Goal: Task Accomplishment & Management: Manage account settings

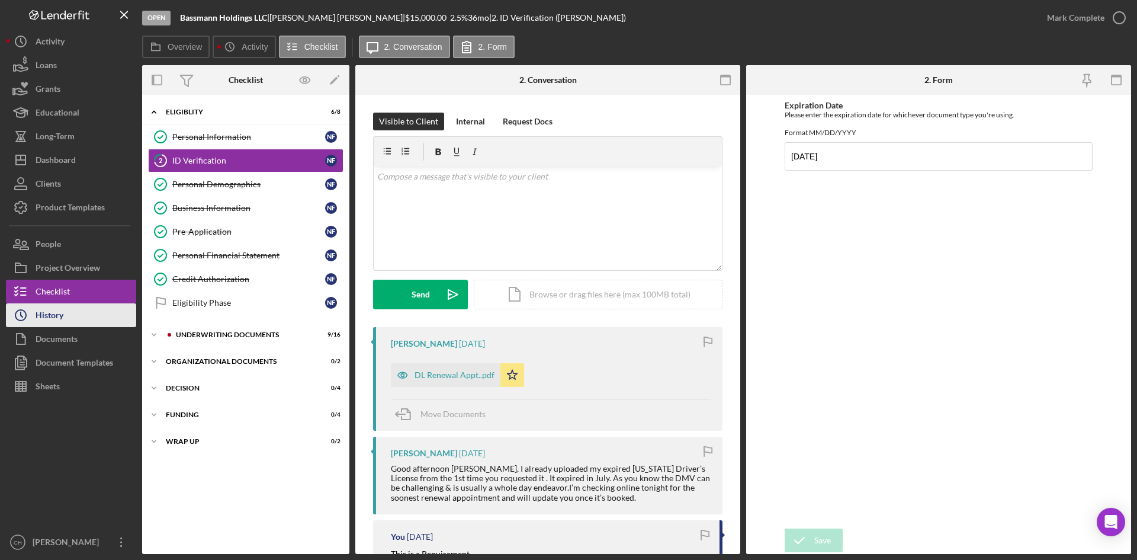
click at [92, 316] on button "Icon/History History" at bounding box center [71, 315] width 130 height 24
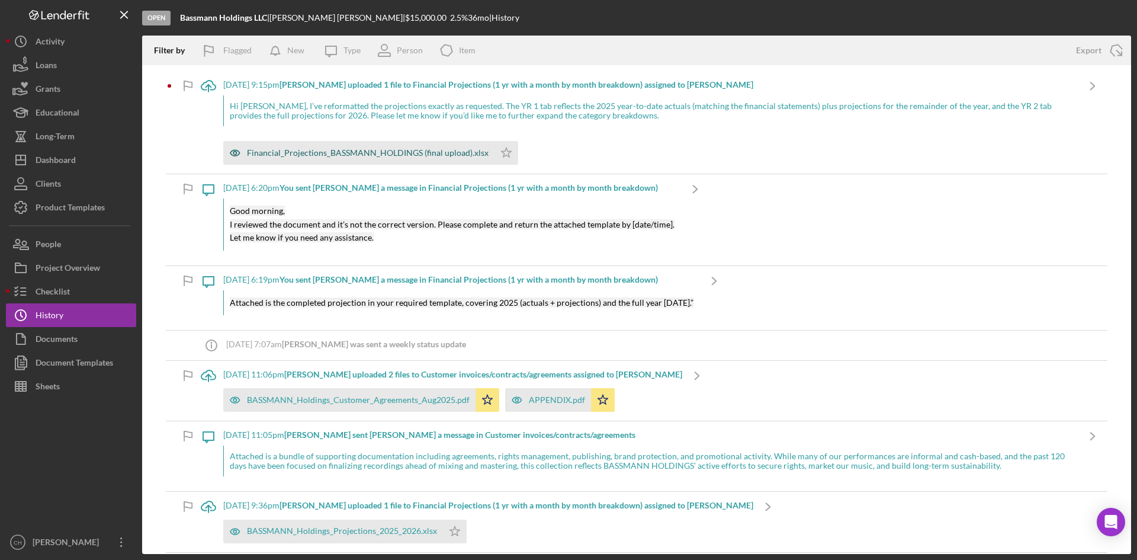
click at [359, 149] on div "Financial_Projections_BASSMANN_HOLDINGS (final upload).xlsx" at bounding box center [368, 152] width 242 height 9
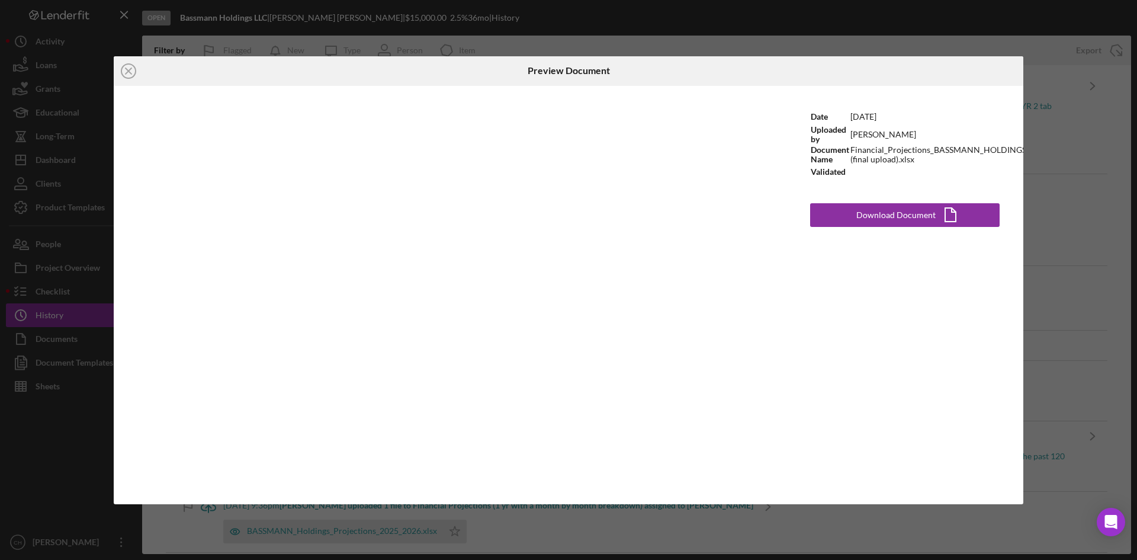
click at [129, 66] on icon "Icon/Close" at bounding box center [129, 71] width 30 height 30
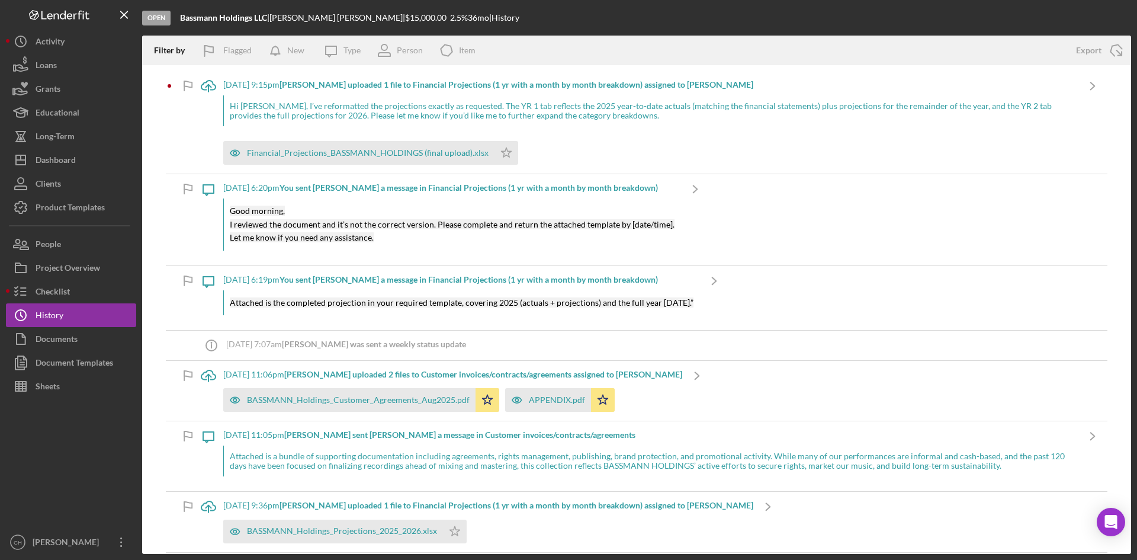
click at [327, 87] on b "[PERSON_NAME] uploaded 1 file to Financial Projections (1 yr with a month by mo…" at bounding box center [517, 84] width 474 height 10
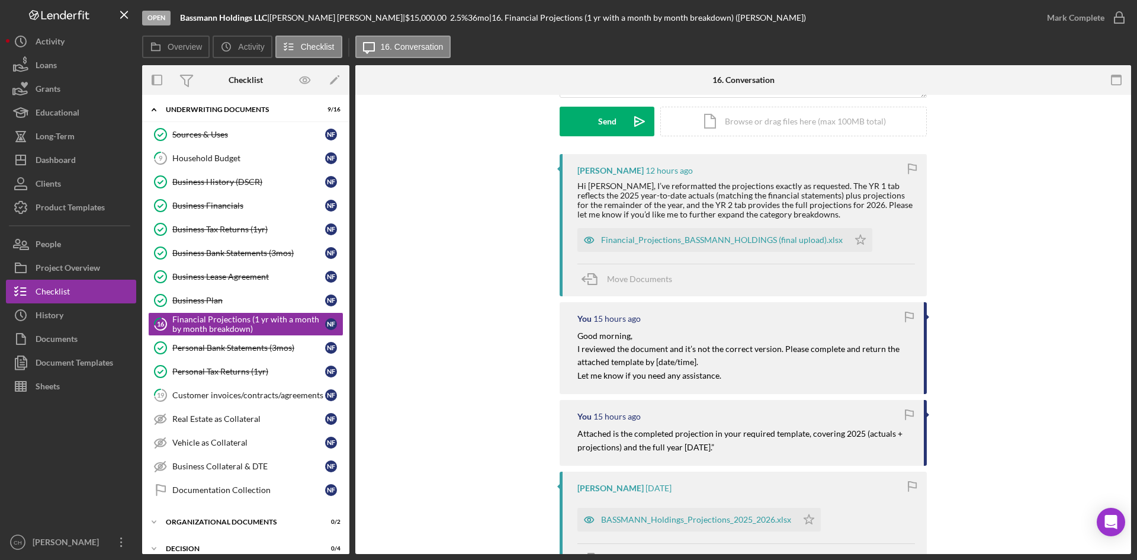
scroll to position [237, 0]
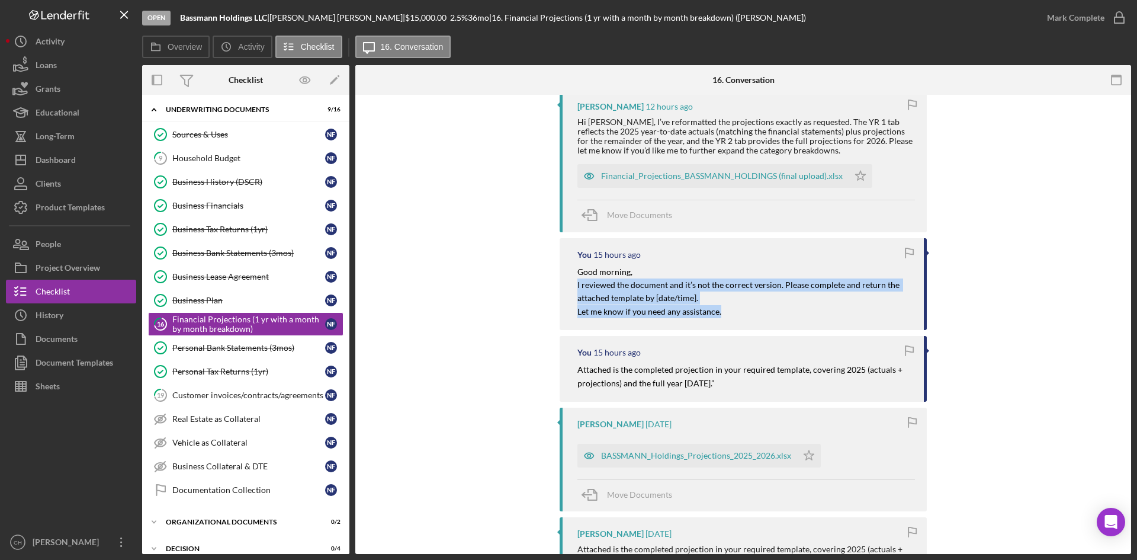
drag, startPoint x: 723, startPoint y: 312, endPoint x: 571, endPoint y: 284, distance: 154.8
click at [571, 284] on div "You 15 hours ago Good morning, I reviewed the document and it’s not the correct…" at bounding box center [743, 284] width 367 height 92
click at [718, 309] on p "Let me know if you need any assistance." at bounding box center [744, 311] width 335 height 13
drag, startPoint x: 697, startPoint y: 298, endPoint x: 571, endPoint y: 272, distance: 128.9
click at [571, 272] on div "You 15 hours ago Good morning, I reviewed the document and it’s not the correct…" at bounding box center [743, 284] width 367 height 92
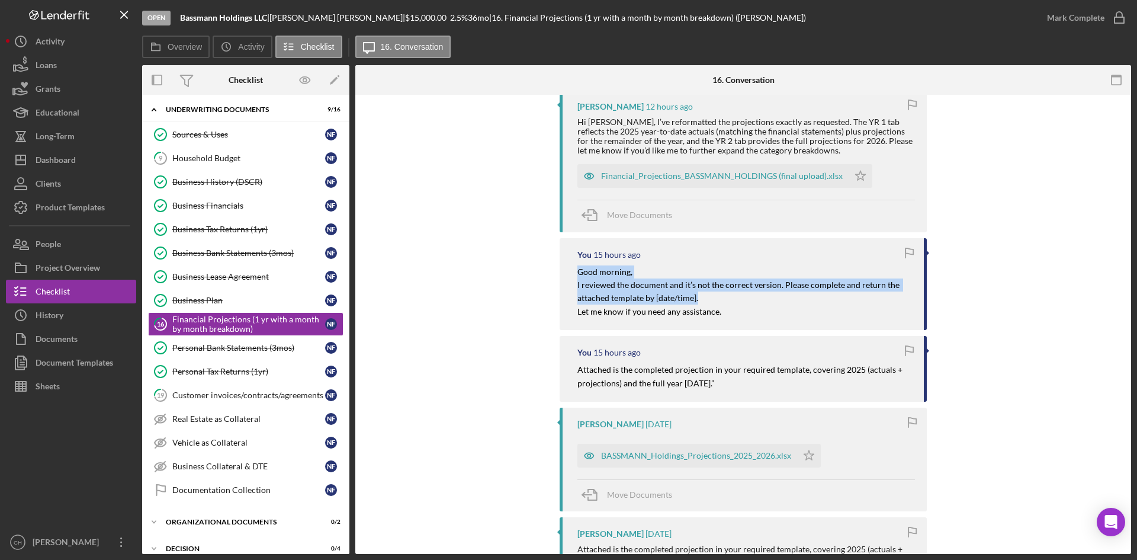
copy div "Good morning, I reviewed the document and it’s not the correct version. Please …"
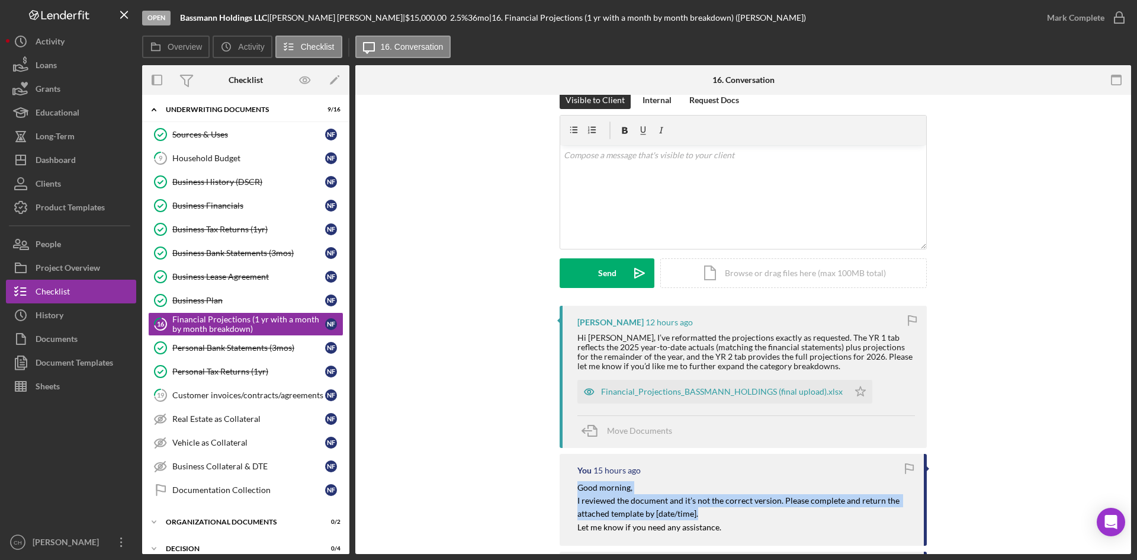
scroll to position [0, 0]
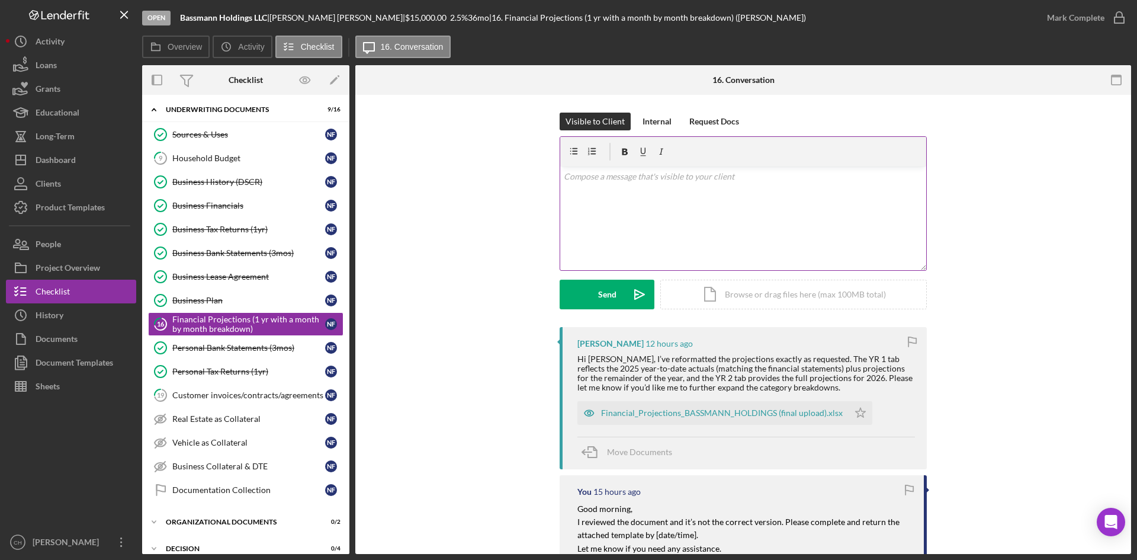
click at [583, 185] on div "v Color teal Color pink Remove color Add row above Add row below Add column bef…" at bounding box center [743, 218] width 366 height 104
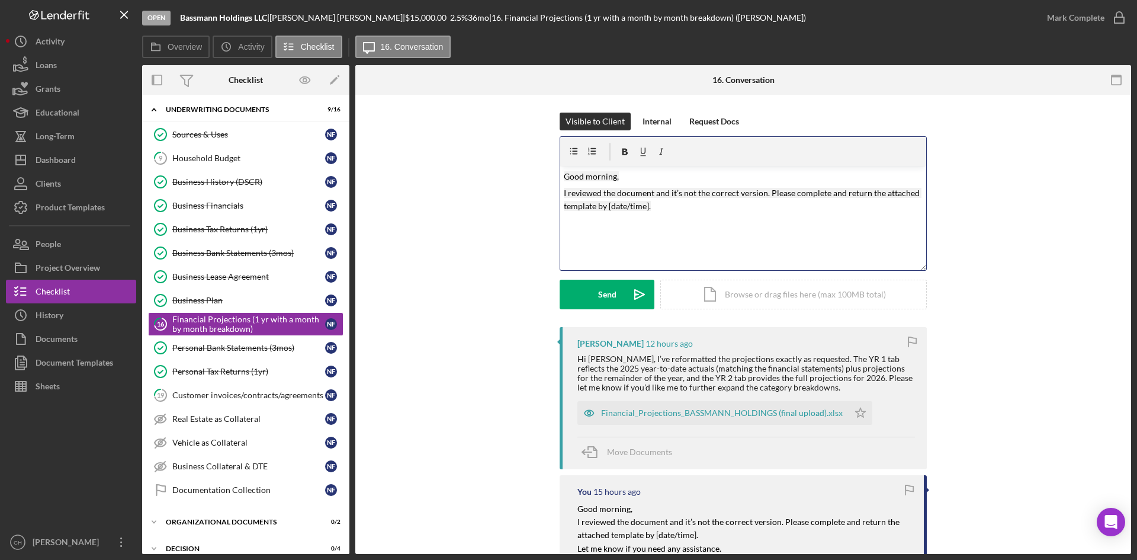
click at [607, 208] on mark "I reviewed the document and it’s not the correct version. Please complete and r…" at bounding box center [743, 199] width 358 height 23
drag, startPoint x: 596, startPoint y: 208, endPoint x: 693, endPoint y: 213, distance: 96.6
click at [693, 212] on p "I reviewed the document and it’s not the correct version. Please complete and r…" at bounding box center [743, 200] width 359 height 27
click at [679, 195] on mark "I reviewed the document and it’s not the correct version. Please complete and r…" at bounding box center [743, 199] width 358 height 23
drag, startPoint x: 727, startPoint y: 195, endPoint x: 760, endPoint y: 195, distance: 32.6
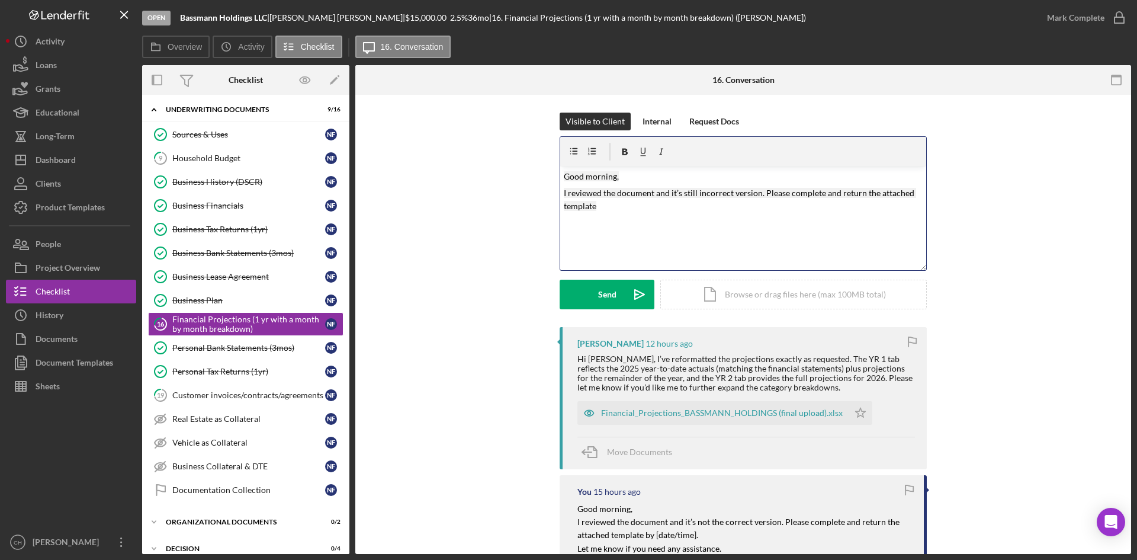
click at [728, 195] on mark "I reviewed the document and it’s still incorrect version. Please complete and r…" at bounding box center [740, 199] width 352 height 23
click at [792, 200] on div "v Color teal Color pink Remove color Add row above Add row below Add column bef…" at bounding box center [743, 218] width 366 height 104
click at [762, 194] on mark "I reviewed the document and it’s still incorrect. Please complete and return th…" at bounding box center [742, 193] width 356 height 10
drag, startPoint x: 857, startPoint y: 195, endPoint x: 898, endPoint y: 194, distance: 40.3
click at [898, 194] on p "I reviewed the document and it’s still incorrect. Please follow the attached ve…" at bounding box center [743, 200] width 359 height 27
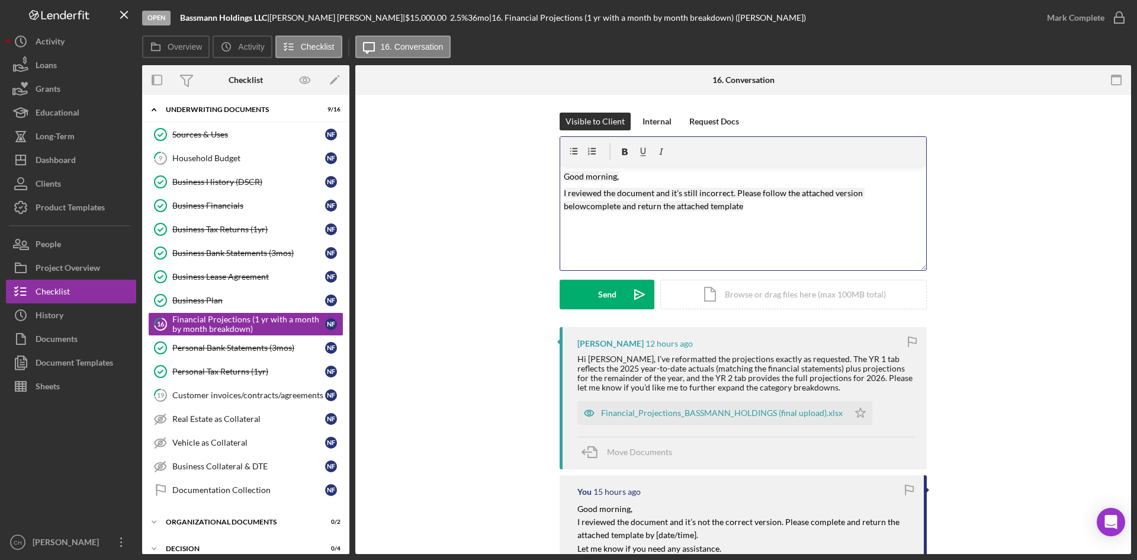
click at [829, 195] on mark "I reviewed the document and it’s still incorrect. Please follow the attached ve…" at bounding box center [714, 199] width 301 height 23
drag, startPoint x: 615, startPoint y: 209, endPoint x: 557, endPoint y: 206, distance: 58.7
click at [557, 206] on div "Visible to Client Internal Request Docs v Color teal Color pink Remove color Ad…" at bounding box center [743, 220] width 740 height 214
drag, startPoint x: 589, startPoint y: 206, endPoint x: 738, endPoint y: 208, distance: 149.8
click at [738, 208] on p "I reviewed the document and it’s still incorrect. Please follow the attached te…" at bounding box center [743, 200] width 359 height 27
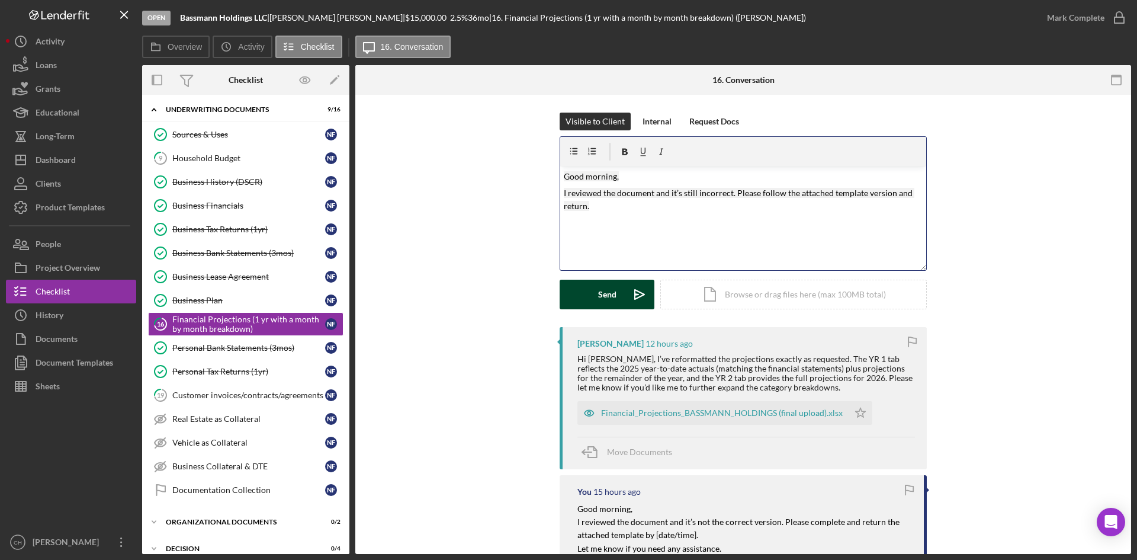
click at [595, 288] on button "Send Icon/icon-invite-send" at bounding box center [607, 295] width 95 height 30
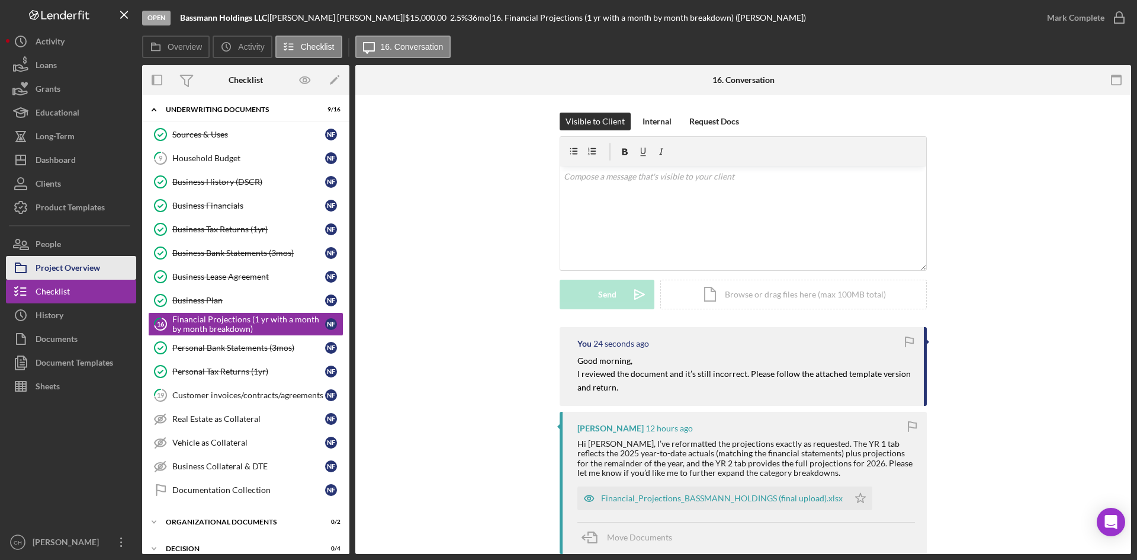
click at [88, 264] on div "Project Overview" at bounding box center [68, 269] width 65 height 27
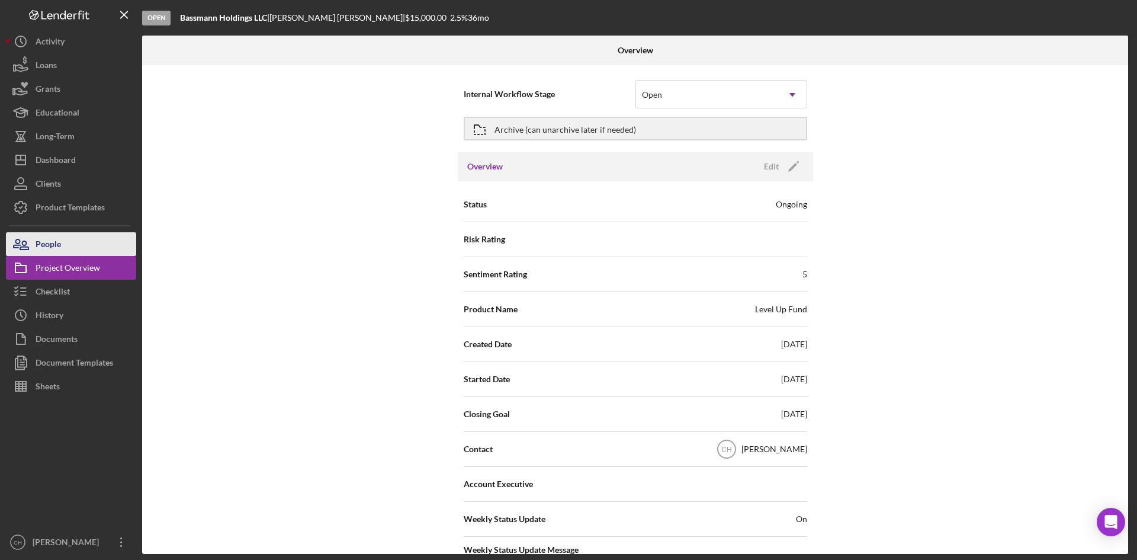
click at [74, 243] on button "People" at bounding box center [71, 244] width 130 height 24
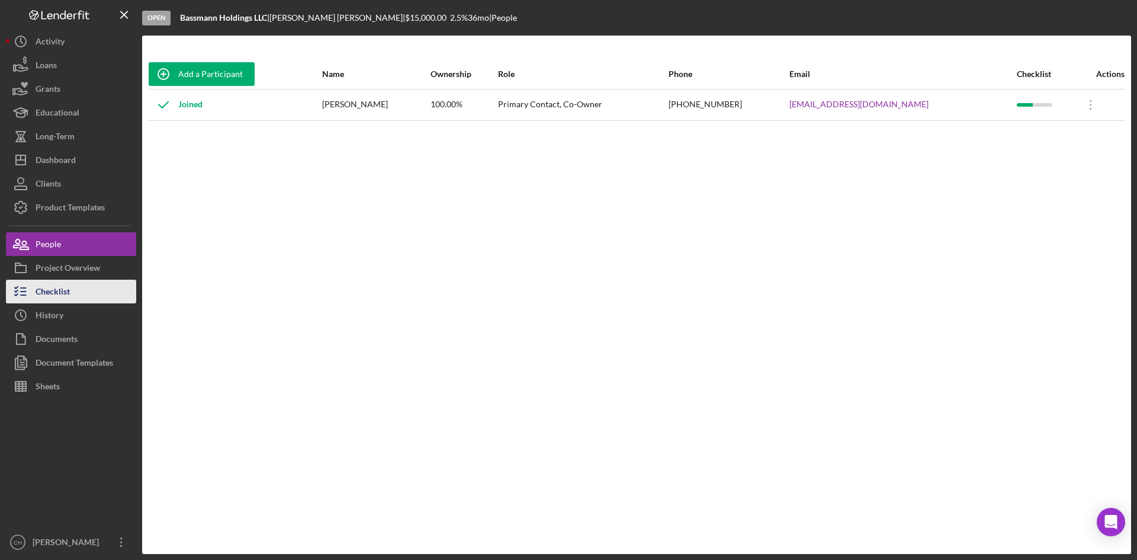
click at [74, 297] on button "Checklist" at bounding box center [71, 292] width 130 height 24
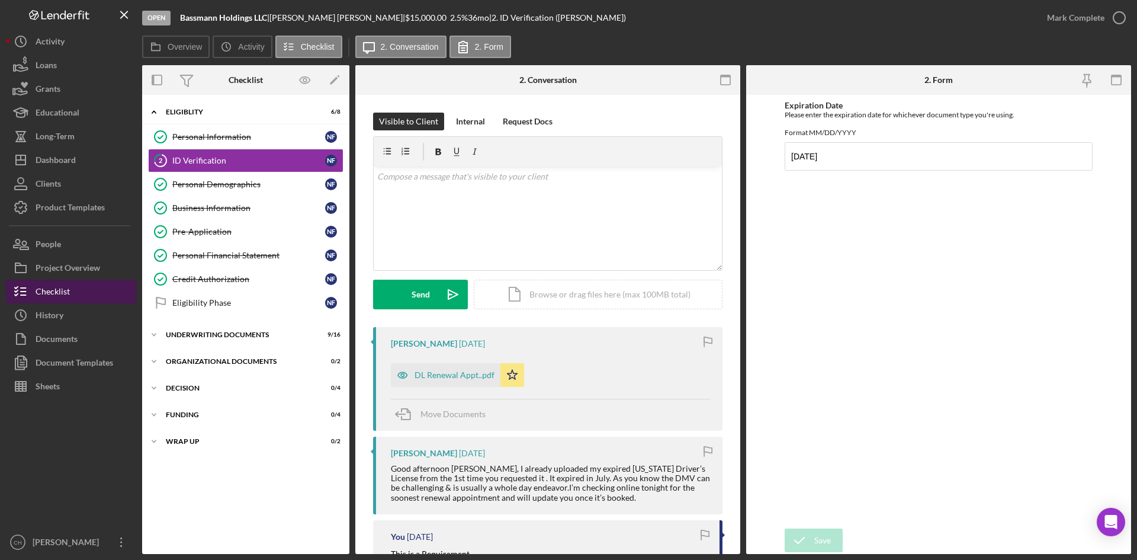
click at [62, 302] on div "Checklist" at bounding box center [53, 293] width 34 height 27
click at [430, 374] on div "DL Renewal Appt..pdf" at bounding box center [455, 374] width 80 height 9
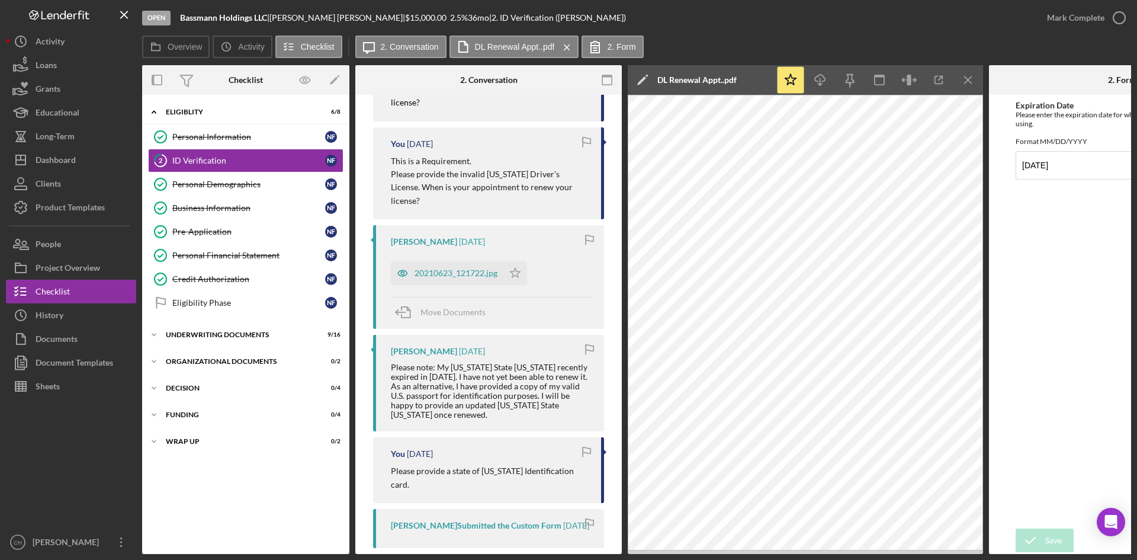
scroll to position [533, 0]
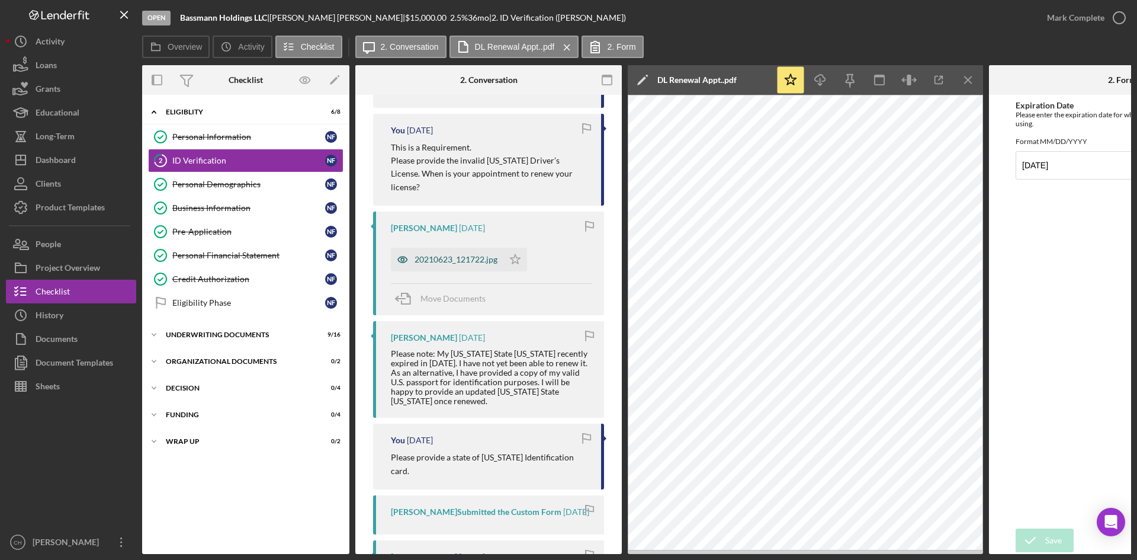
click at [463, 248] on div "20210623_121722.jpg" at bounding box center [447, 260] width 113 height 24
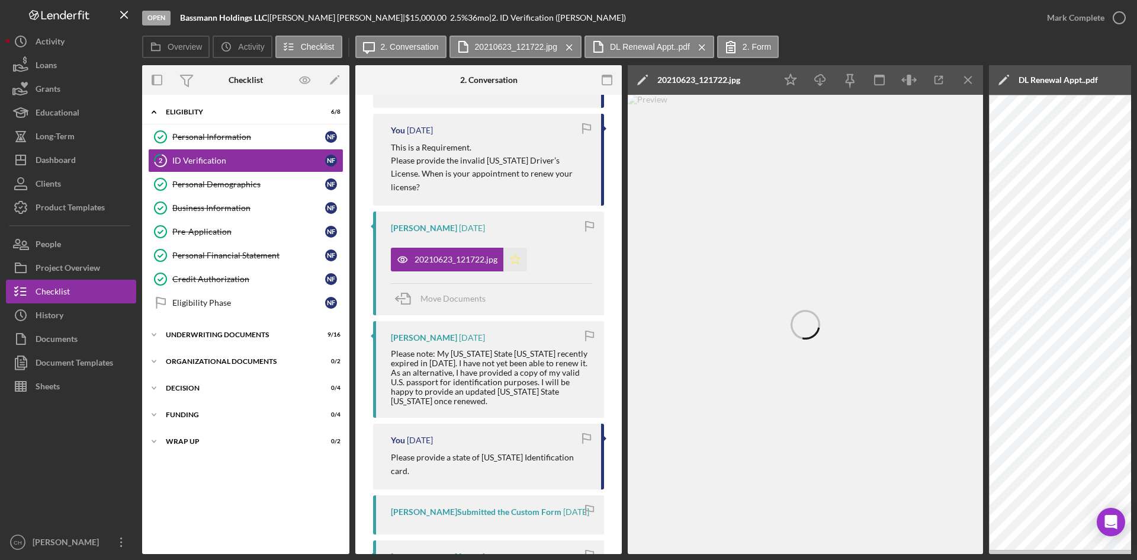
click at [512, 255] on polygon "button" at bounding box center [515, 259] width 10 height 9
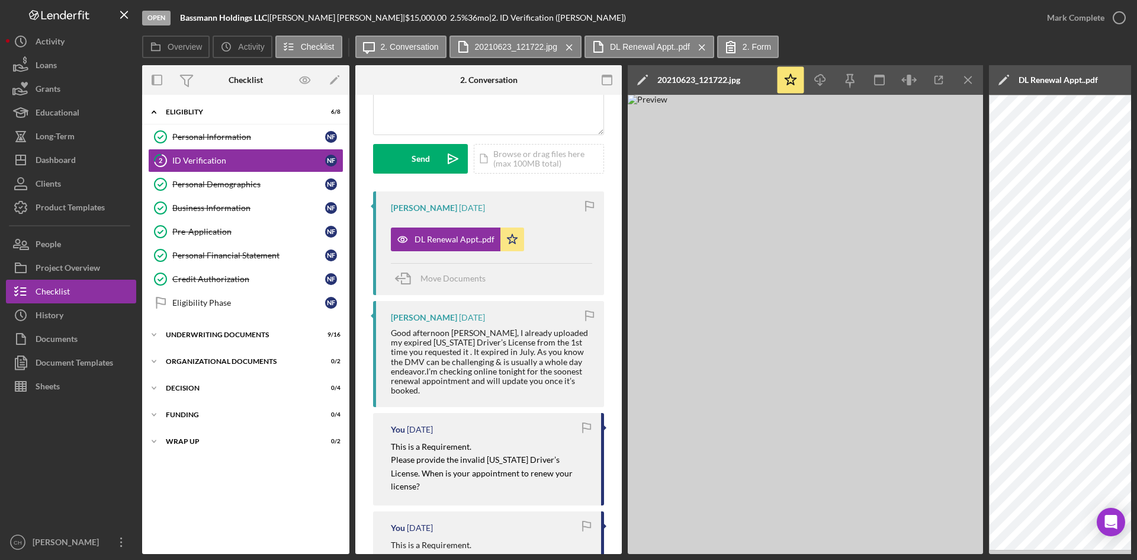
scroll to position [118, 0]
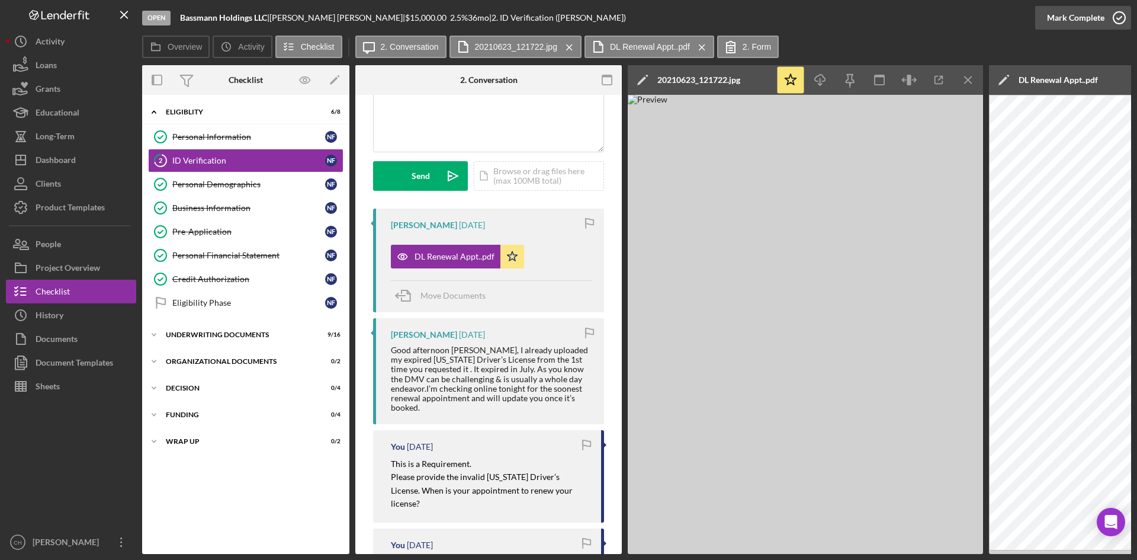
click at [1065, 15] on div "Mark Complete" at bounding box center [1075, 18] width 57 height 24
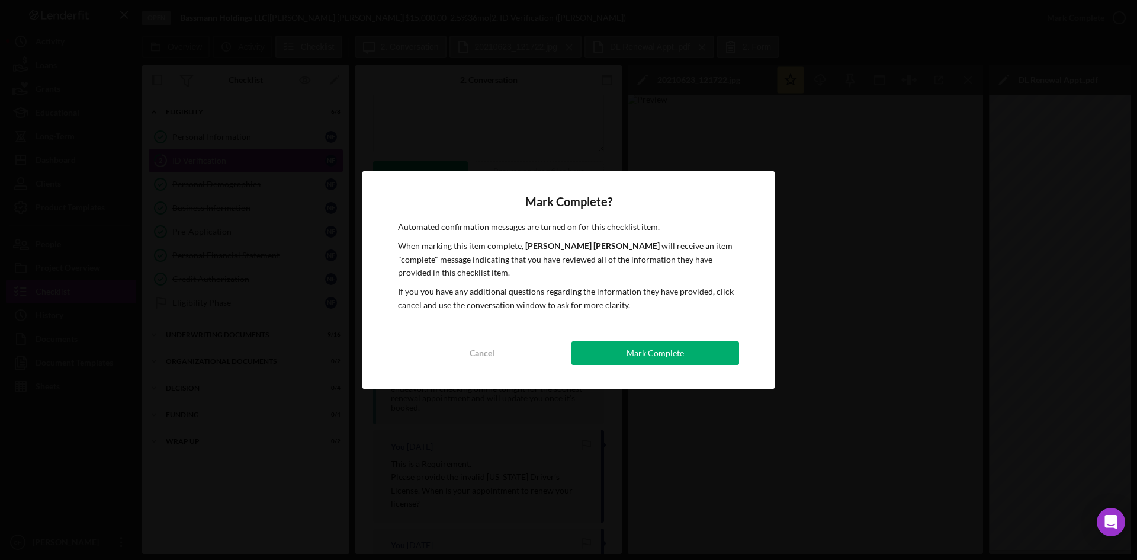
drag, startPoint x: 639, startPoint y: 349, endPoint x: 696, endPoint y: 348, distance: 56.9
click at [641, 348] on div "Mark Complete" at bounding box center [655, 353] width 57 height 24
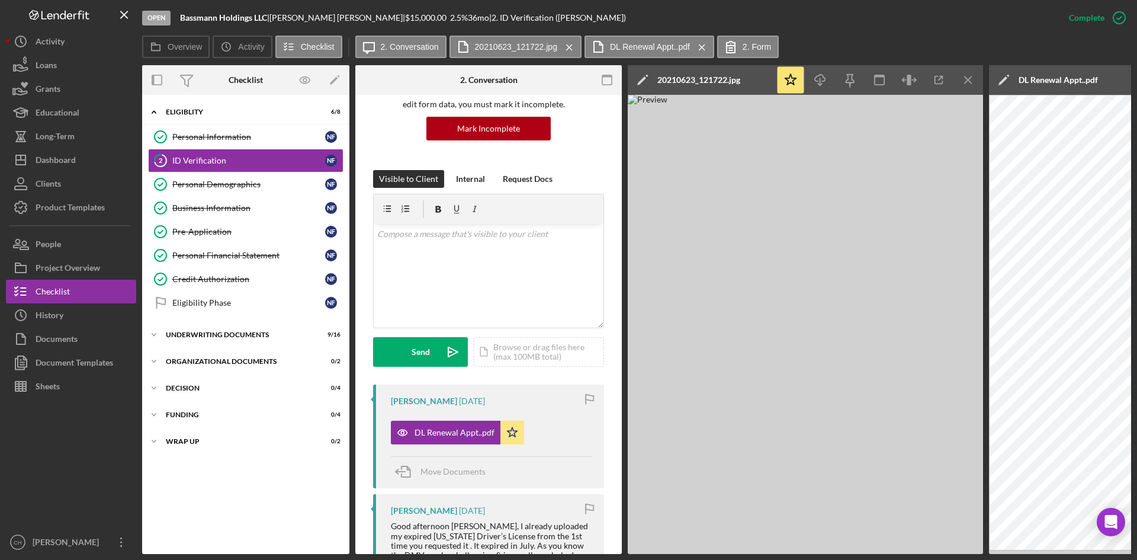
scroll to position [308, 0]
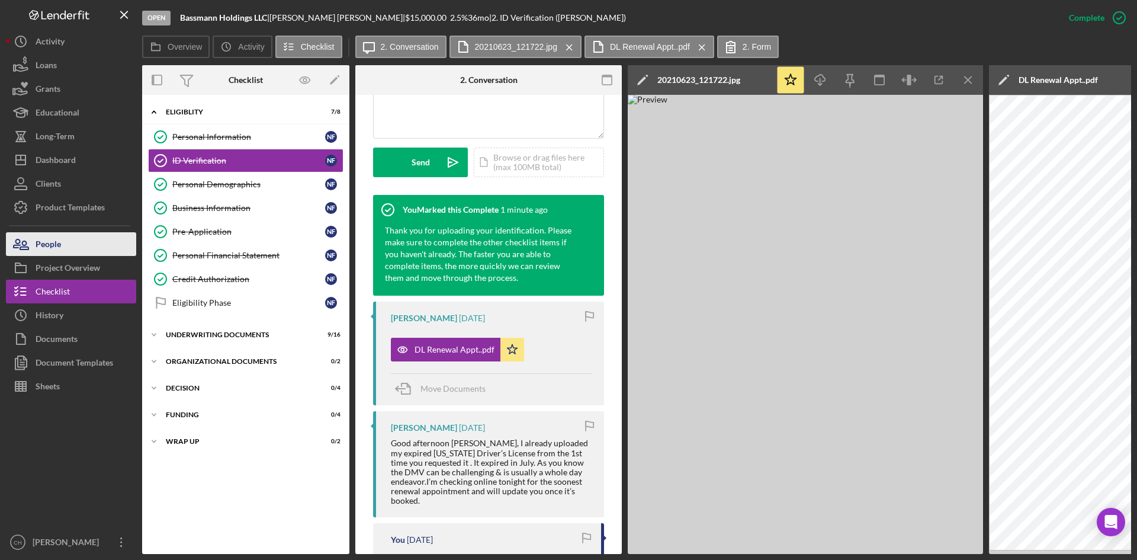
click at [50, 253] on div "People" at bounding box center [48, 245] width 25 height 27
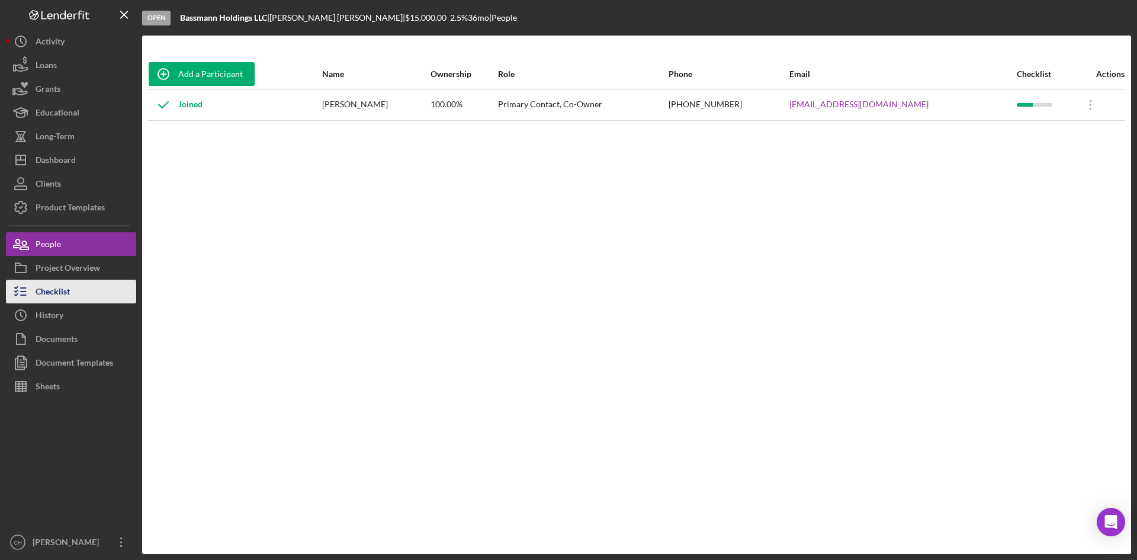
click at [70, 295] on button "Checklist" at bounding box center [71, 292] width 130 height 24
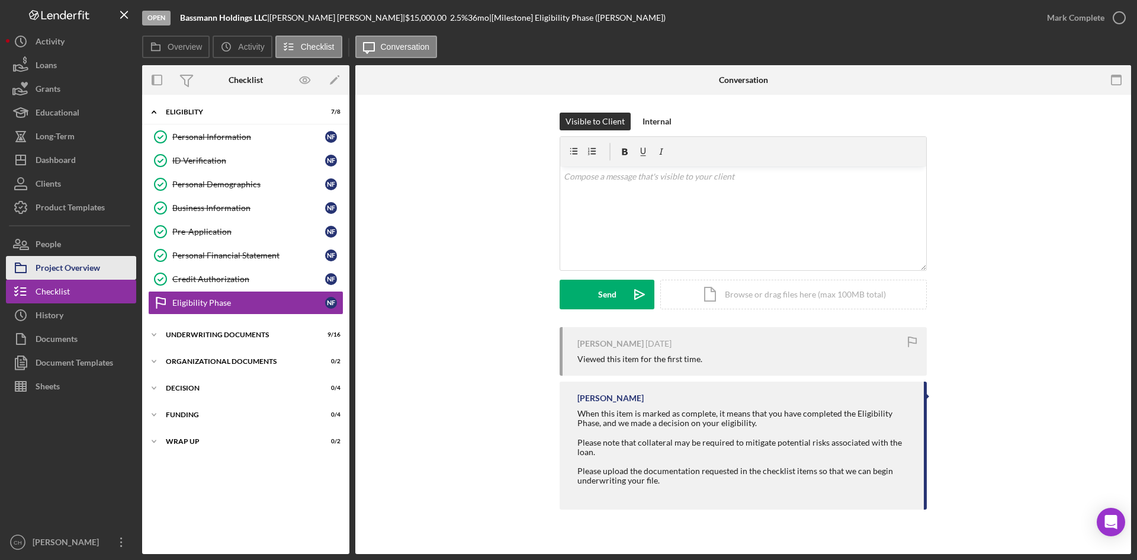
click at [73, 274] on div "Project Overview" at bounding box center [68, 269] width 65 height 27
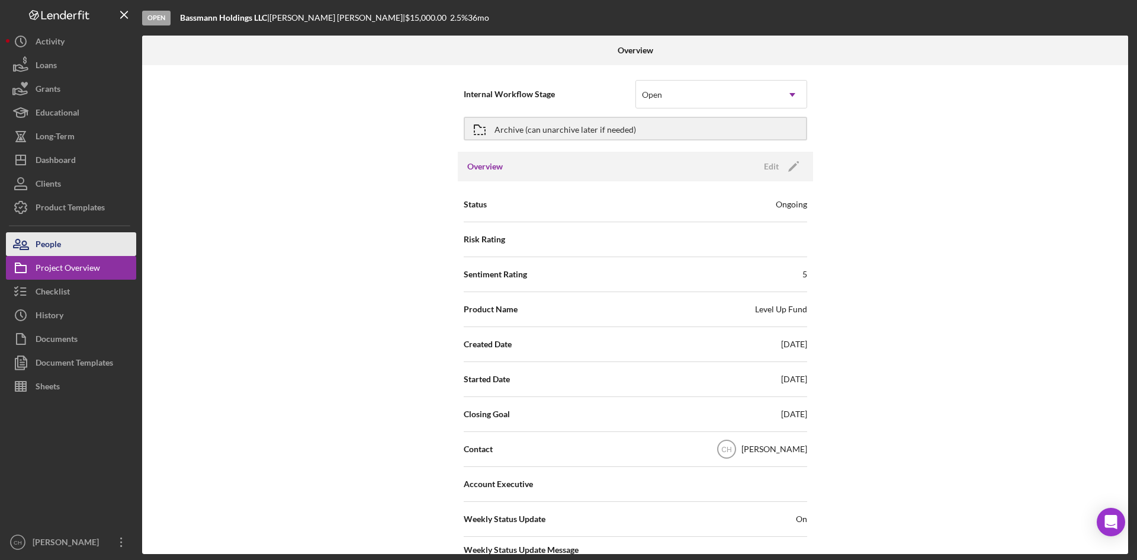
click at [59, 235] on div "People" at bounding box center [48, 245] width 25 height 27
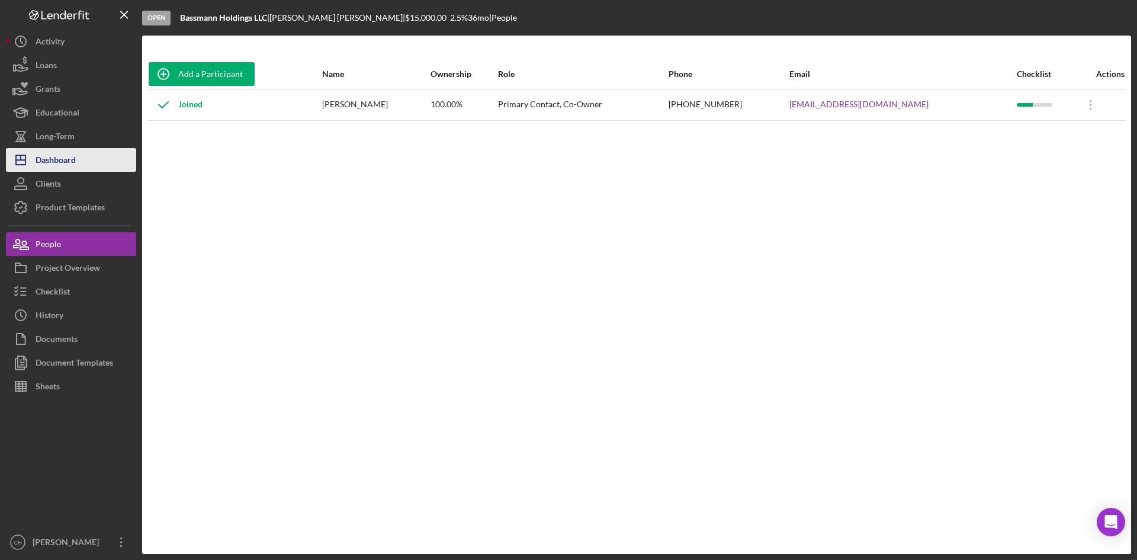
click at [76, 164] on div "Dashboard" at bounding box center [56, 161] width 40 height 27
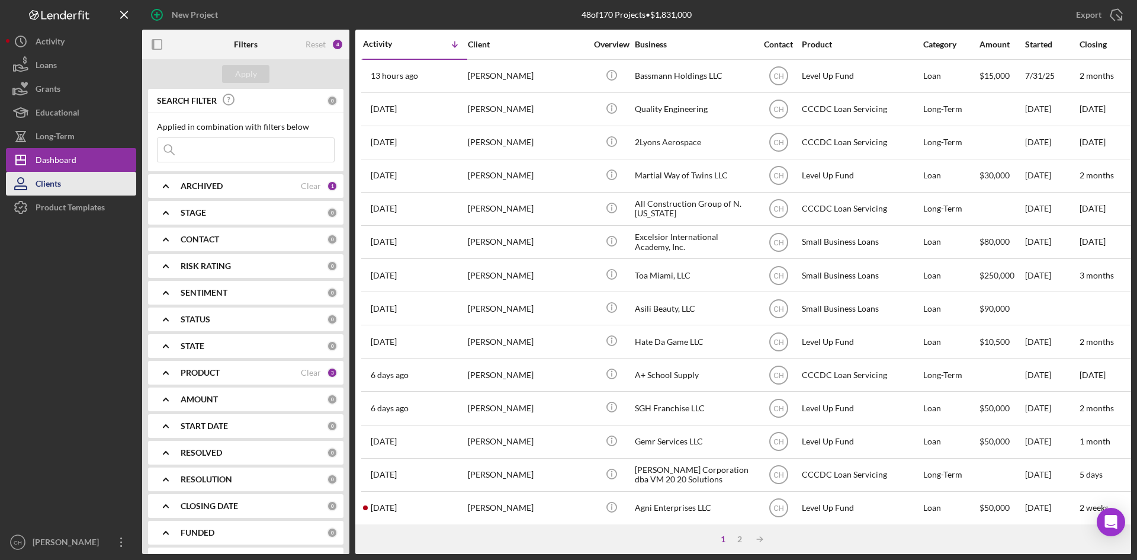
click at [57, 188] on div "Clients" at bounding box center [48, 185] width 25 height 27
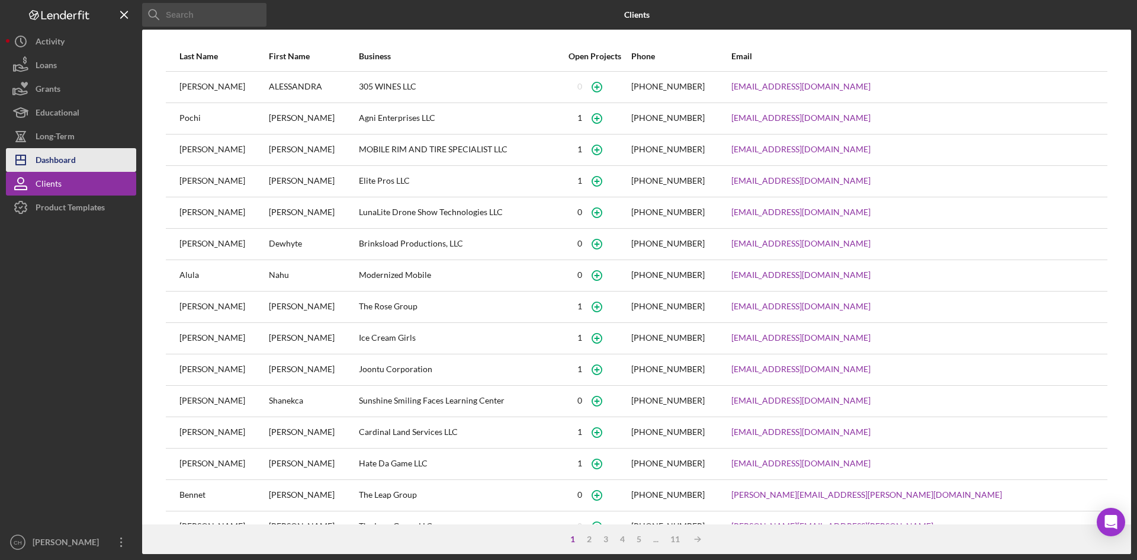
click at [63, 158] on div "Dashboard" at bounding box center [56, 161] width 40 height 27
